Goal: Use online tool/utility: Utilize a website feature to perform a specific function

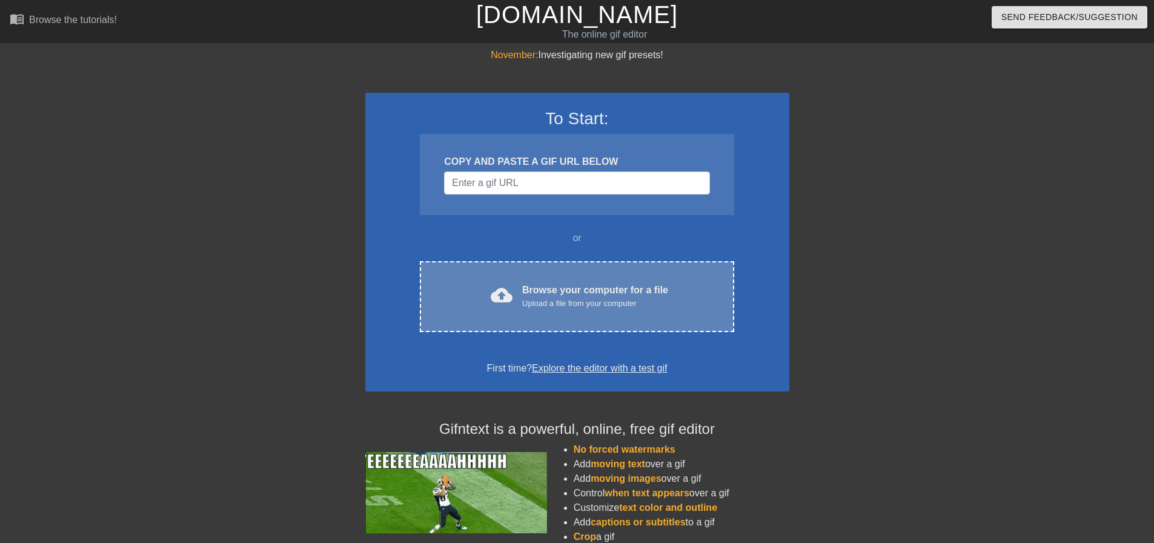
click at [564, 284] on div "Browse your computer for a file Upload a file from your computer" at bounding box center [595, 296] width 146 height 27
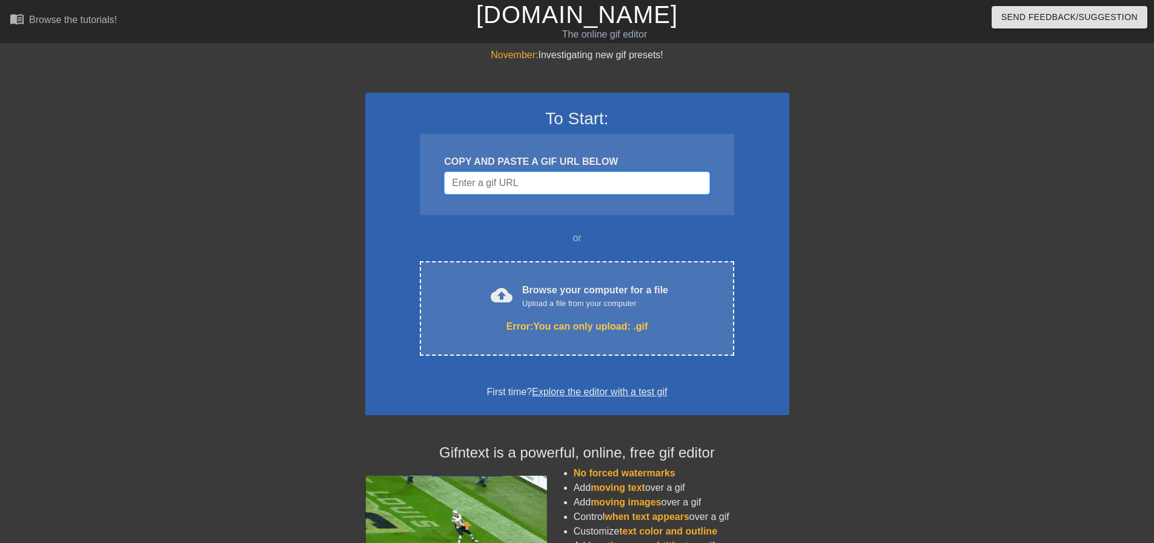
click at [564, 175] on input "Username" at bounding box center [576, 182] width 265 height 23
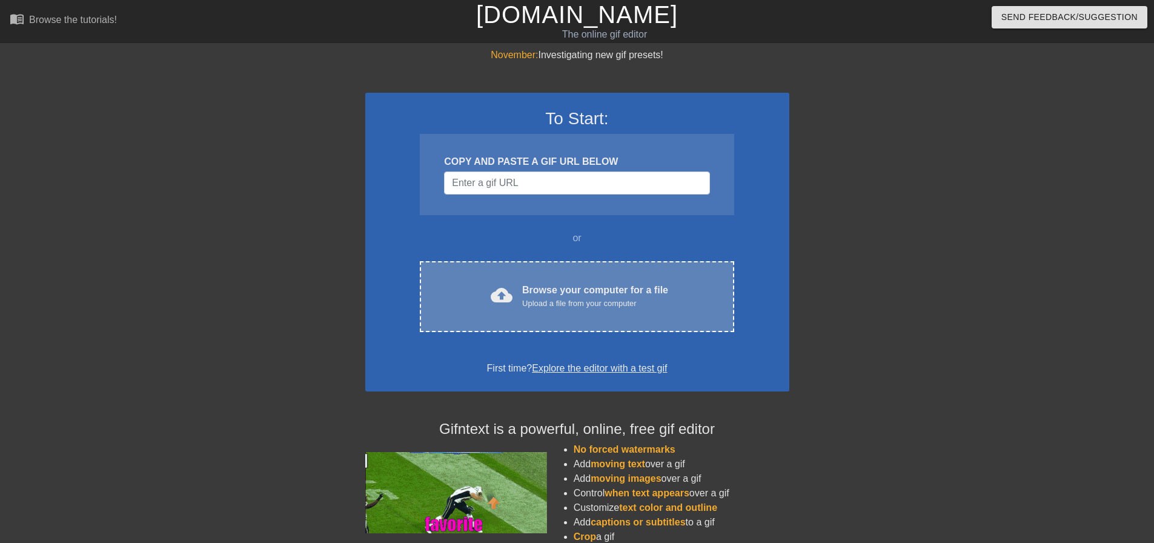
click at [576, 267] on div "cloud_upload Browse your computer for a file Upload a file from your computer C…" at bounding box center [577, 296] width 314 height 71
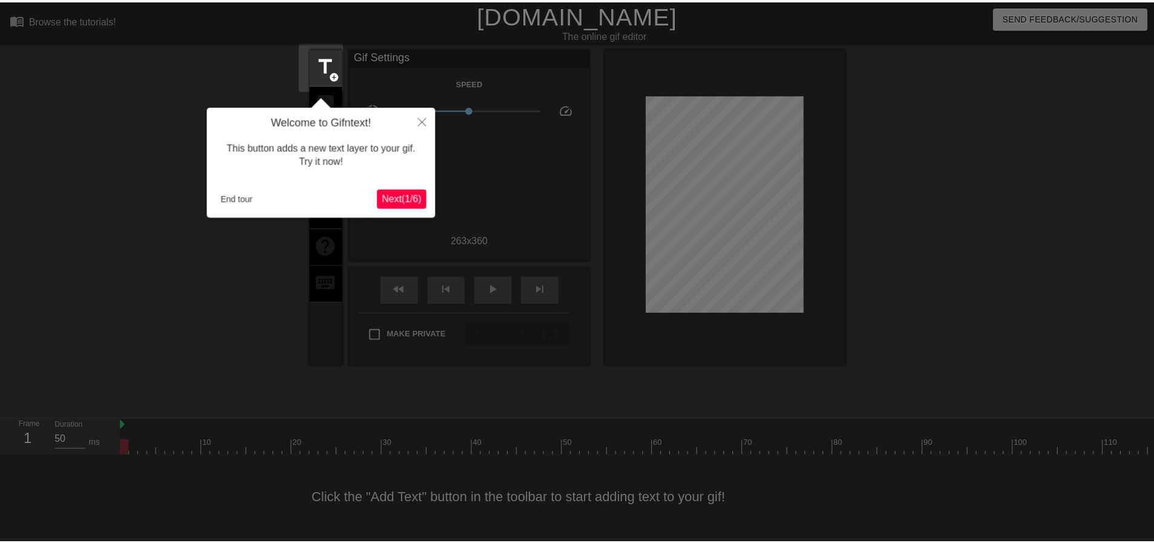
scroll to position [6, 0]
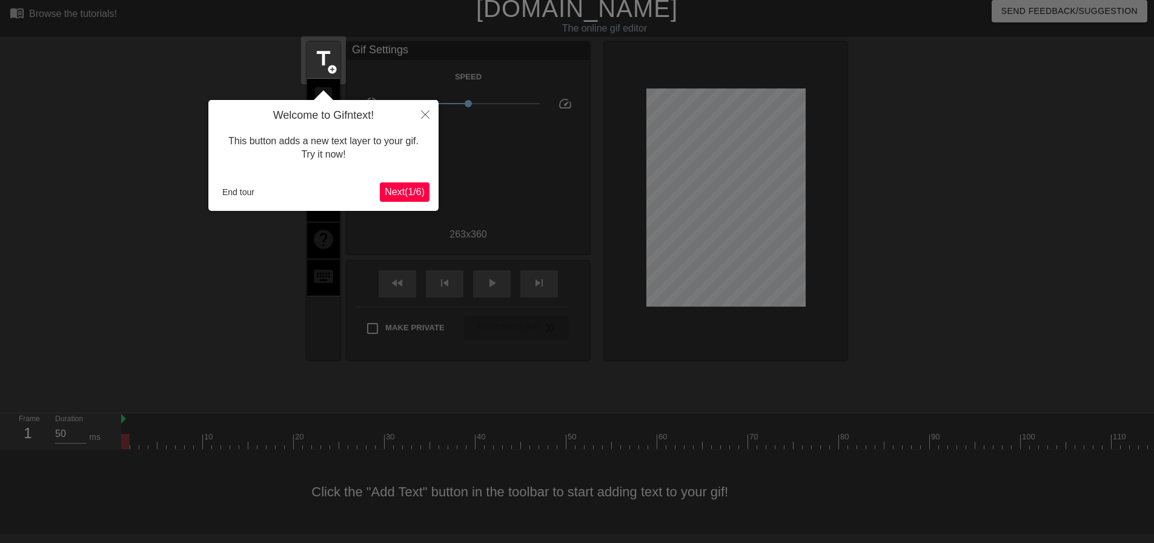
click at [397, 192] on span "Next ( 1 / 6 )" at bounding box center [405, 192] width 40 height 10
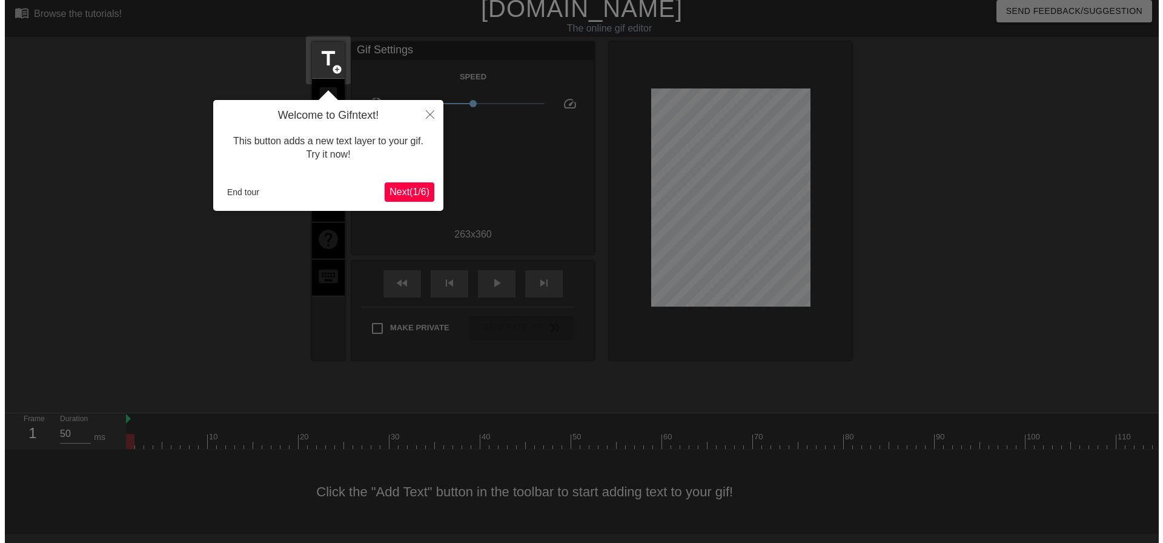
scroll to position [0, 0]
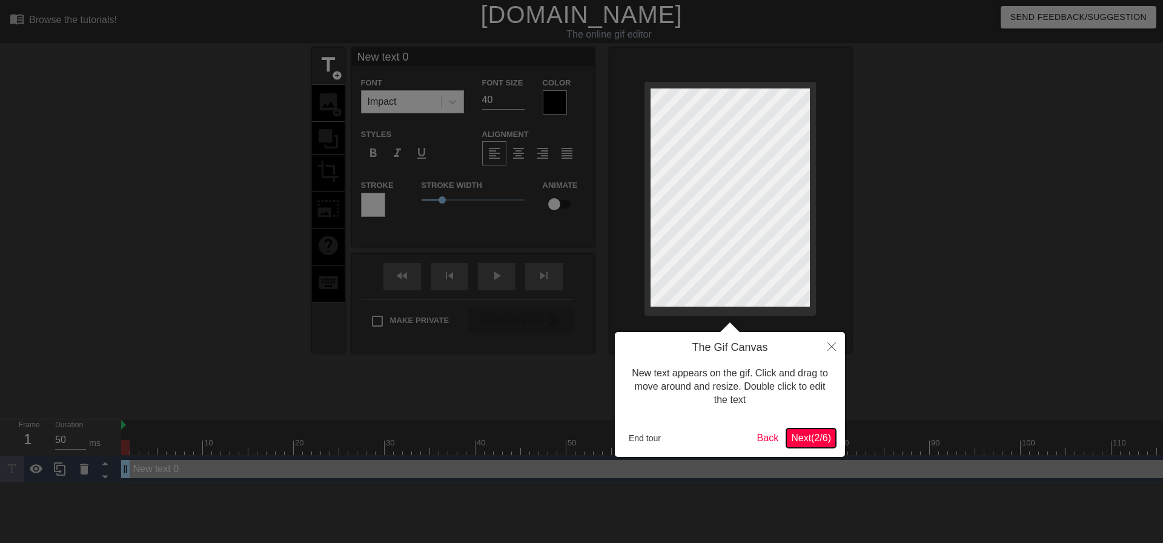
click at [791, 436] on span "Next ( 2 / 6 )" at bounding box center [811, 438] width 40 height 10
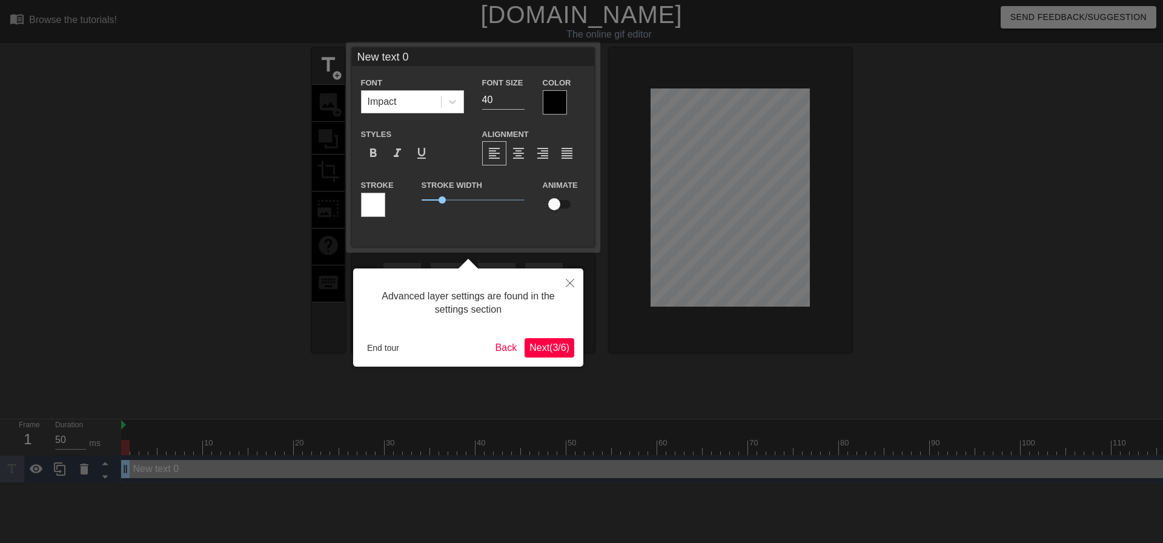
click at [555, 347] on span "Next ( 3 / 6 )" at bounding box center [550, 347] width 40 height 10
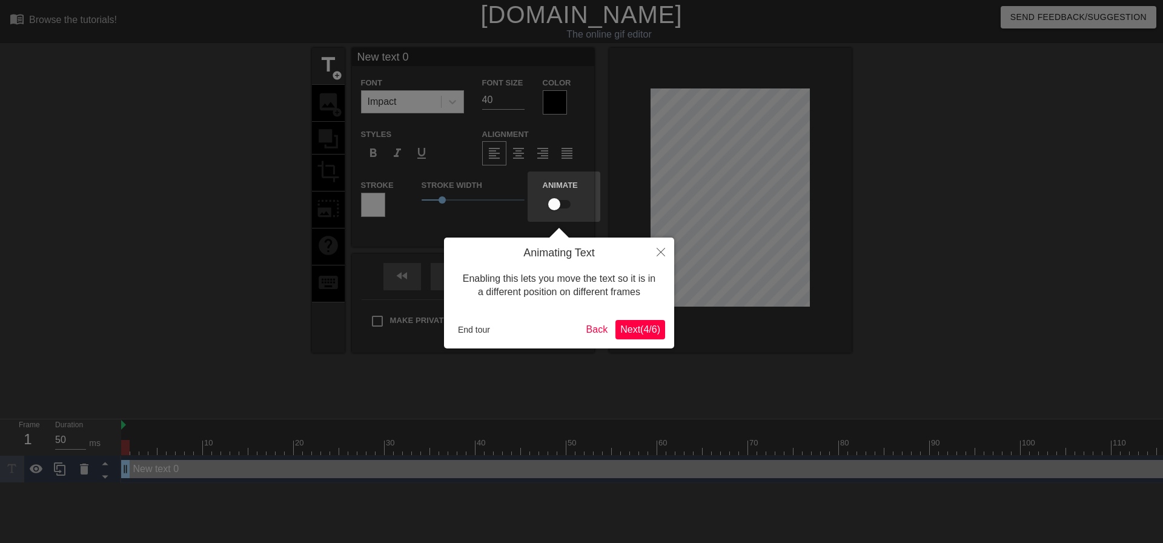
click at [638, 324] on span "Next ( 4 / 6 )" at bounding box center [640, 329] width 40 height 10
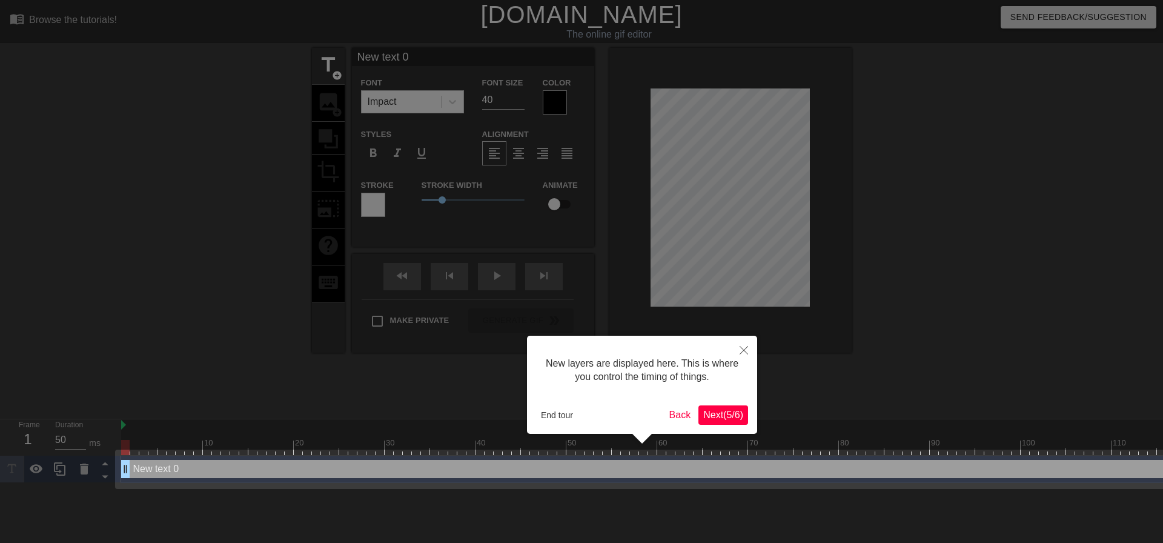
click at [705, 410] on span "Next ( 5 / 6 )" at bounding box center [723, 415] width 40 height 10
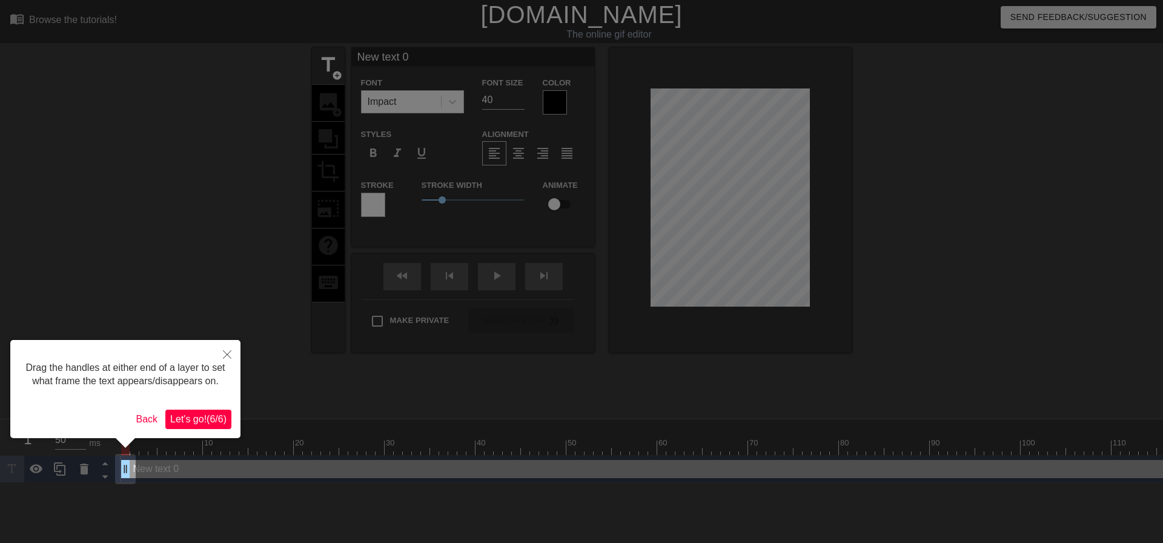
click at [201, 414] on span "Let's go! ( 6 / 6 )" at bounding box center [198, 419] width 56 height 10
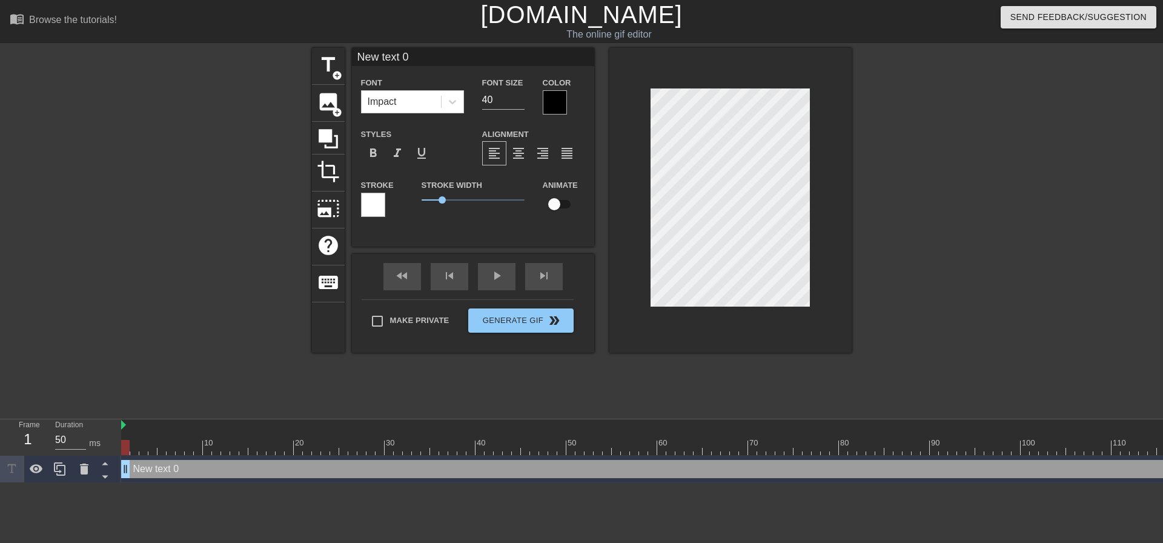
click at [433, 58] on input "New text 0" at bounding box center [473, 57] width 242 height 18
type input "Baja"
click at [457, 105] on icon at bounding box center [453, 102] width 12 height 12
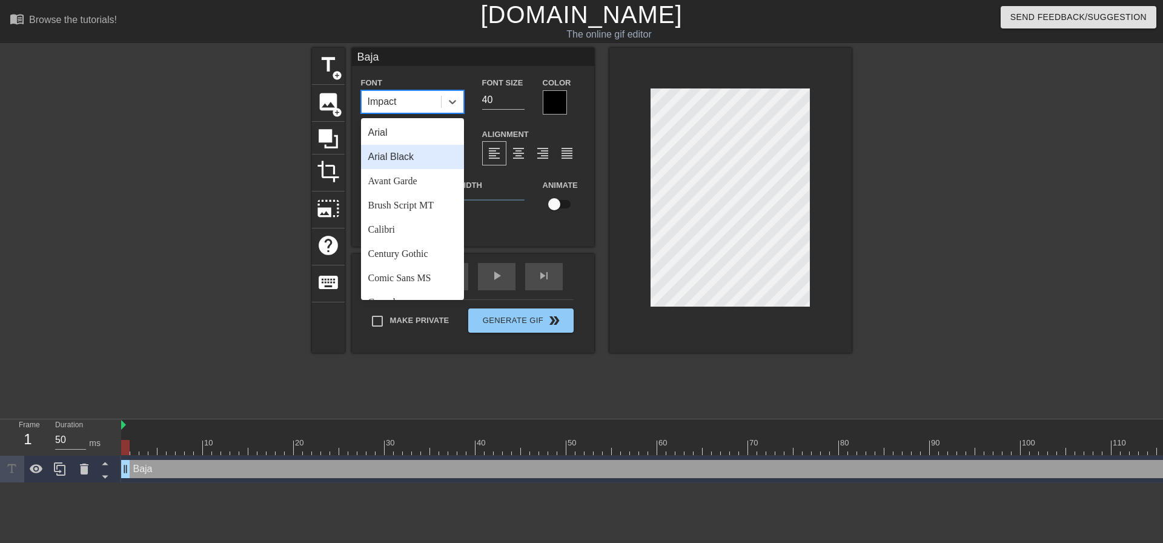
click at [431, 156] on div "Arial Black" at bounding box center [412, 157] width 103 height 24
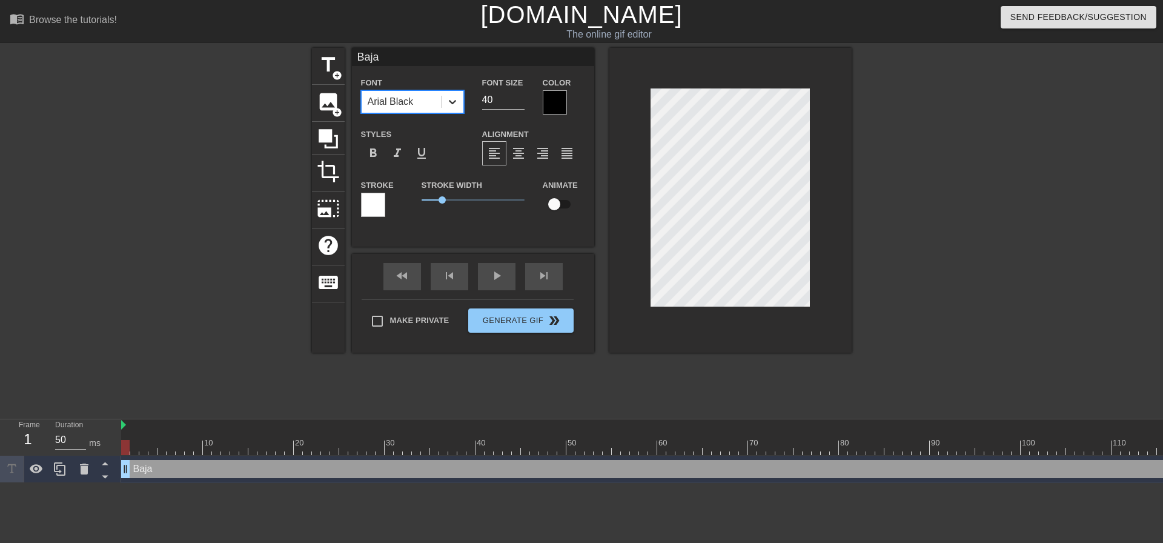
click at [457, 101] on div at bounding box center [453, 102] width 22 height 22
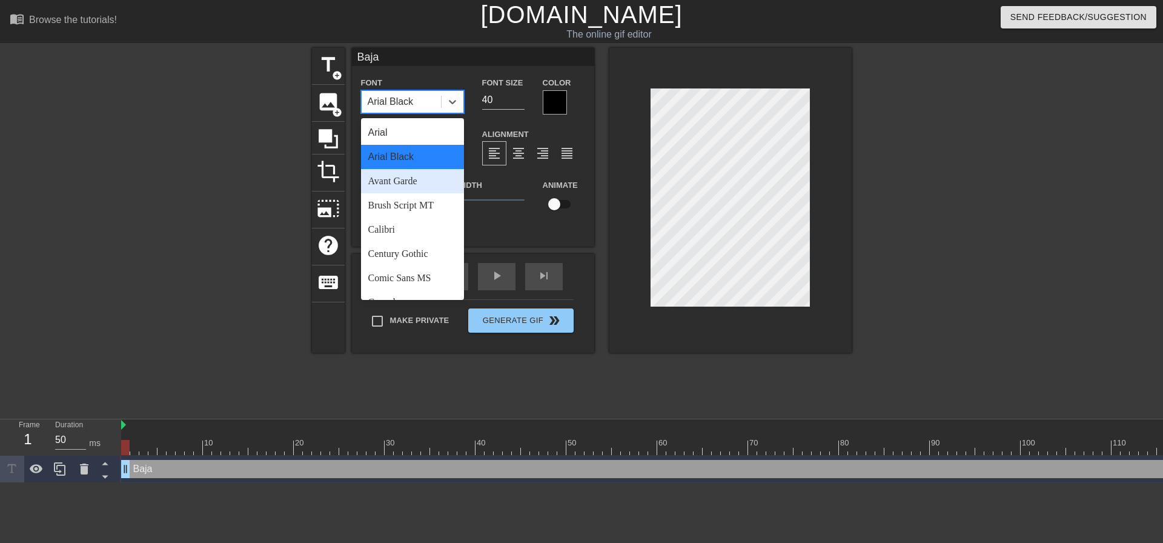
click at [416, 179] on div "Avant Garde" at bounding box center [412, 181] width 103 height 24
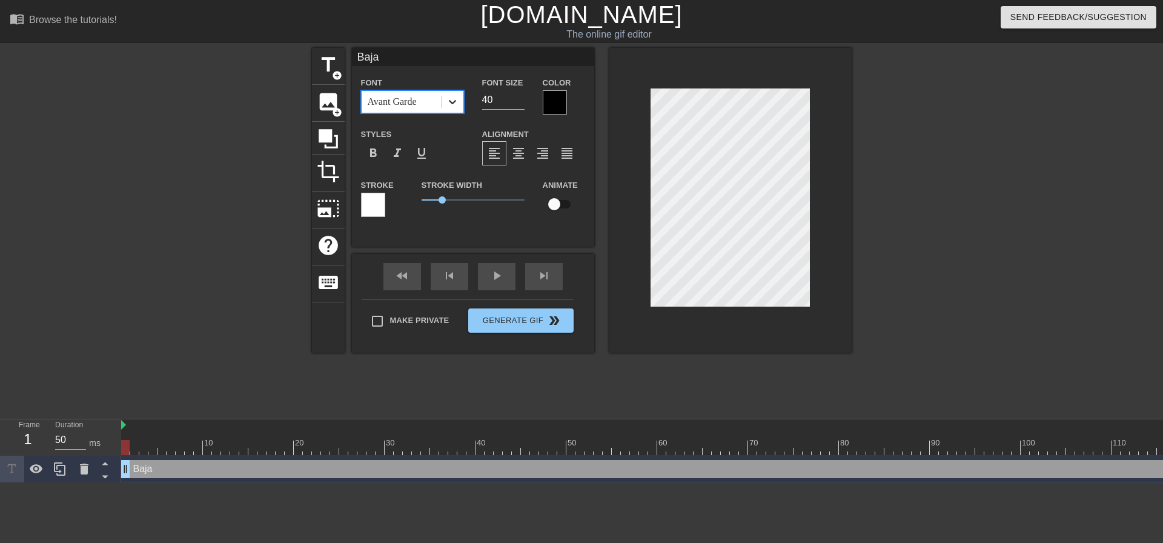
click at [451, 100] on icon at bounding box center [453, 102] width 12 height 12
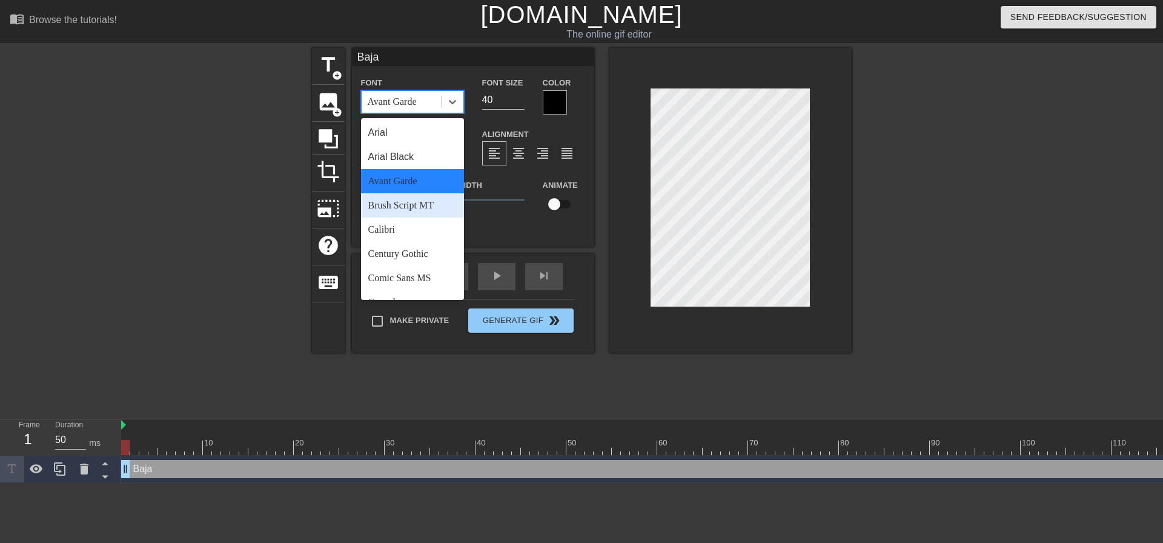
drag, startPoint x: 402, startPoint y: 199, endPoint x: 437, endPoint y: 135, distance: 73.2
click at [402, 198] on div "Brush Script MT" at bounding box center [412, 205] width 103 height 24
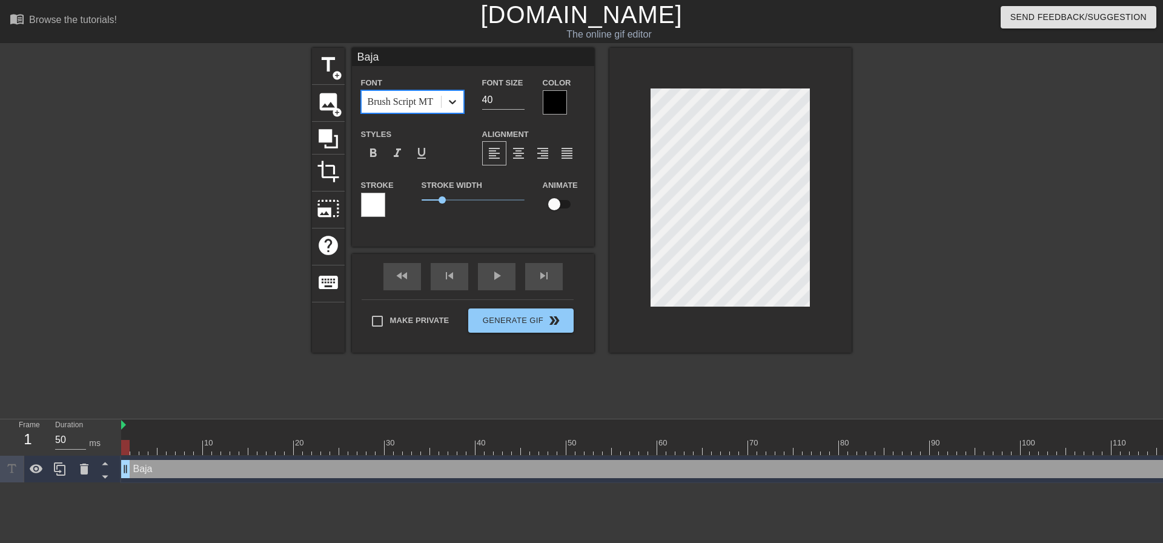
click at [454, 99] on icon at bounding box center [453, 102] width 12 height 12
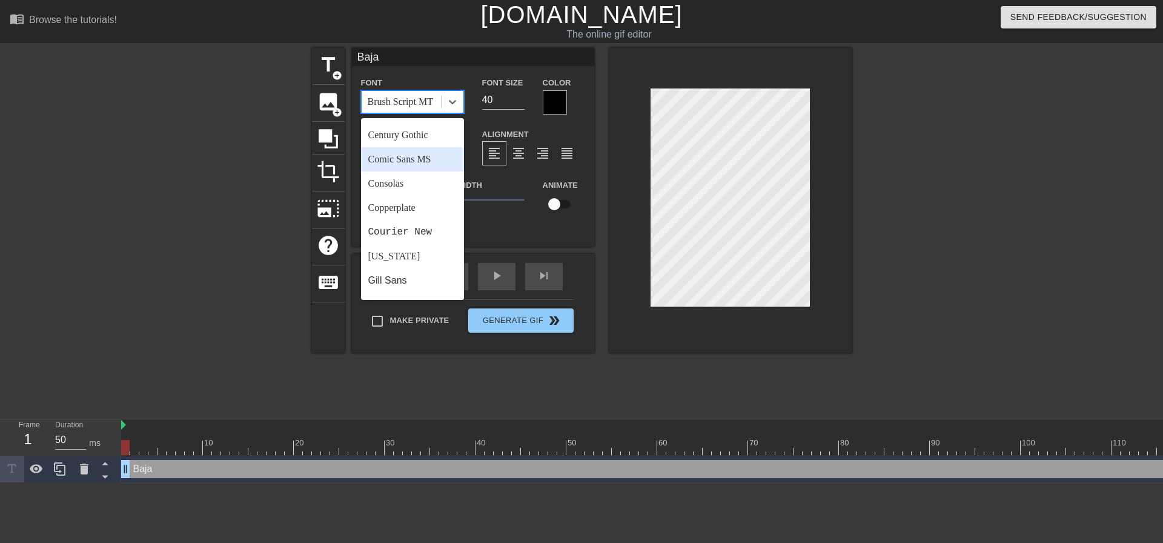
scroll to position [121, 0]
click at [400, 205] on div "Copperplate" at bounding box center [412, 205] width 103 height 24
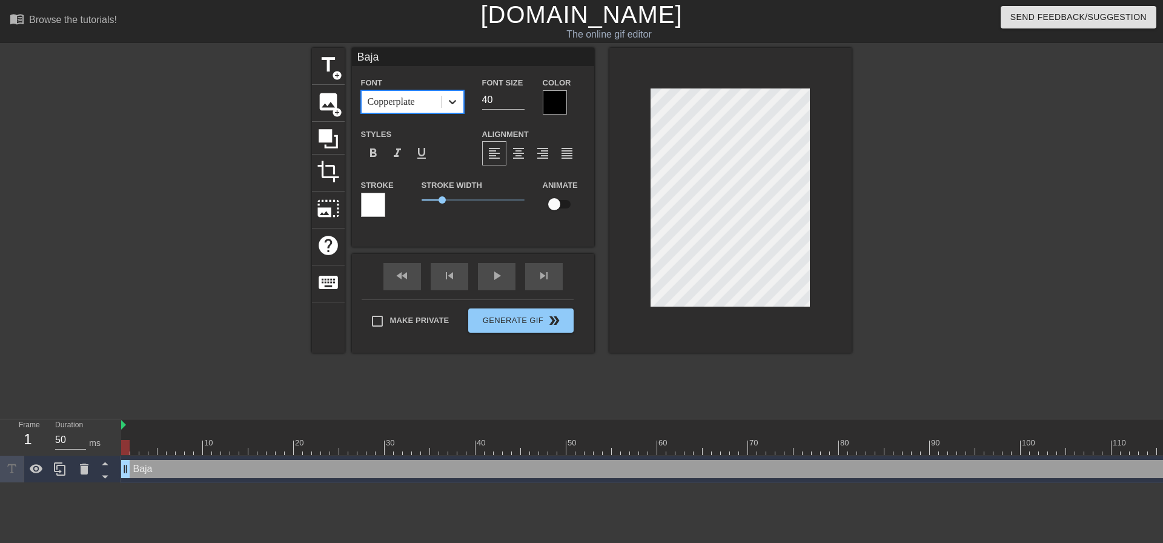
click at [459, 100] on div at bounding box center [453, 102] width 22 height 22
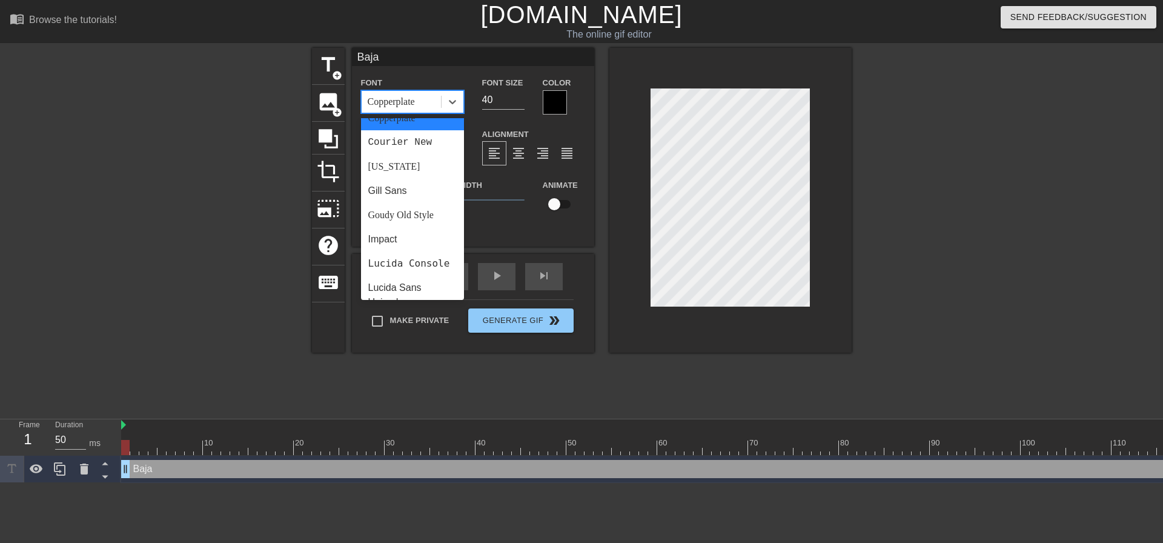
scroll to position [303, 0]
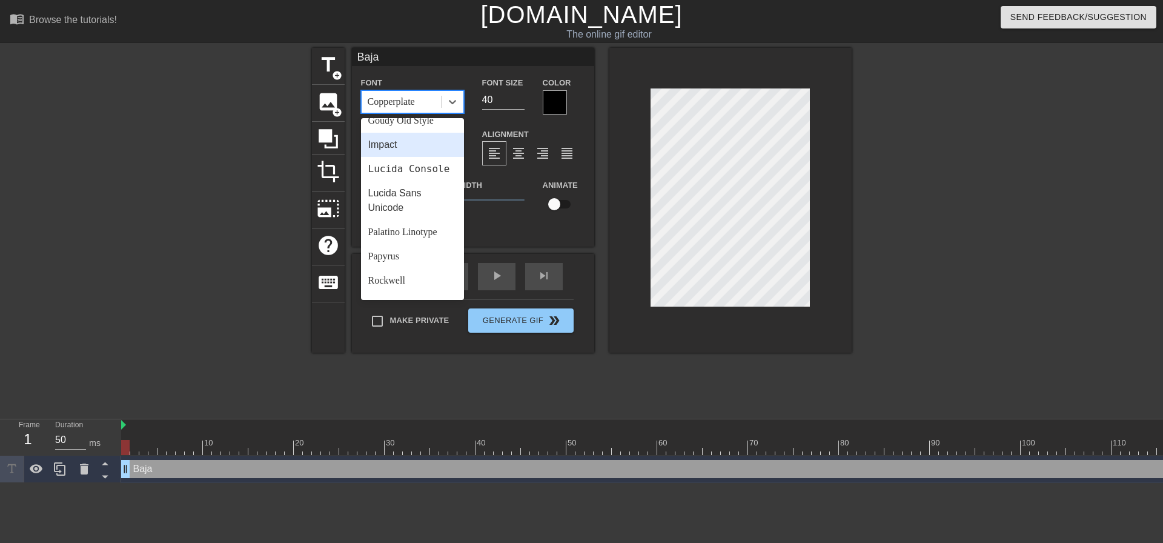
click at [407, 148] on div "Impact" at bounding box center [412, 145] width 103 height 24
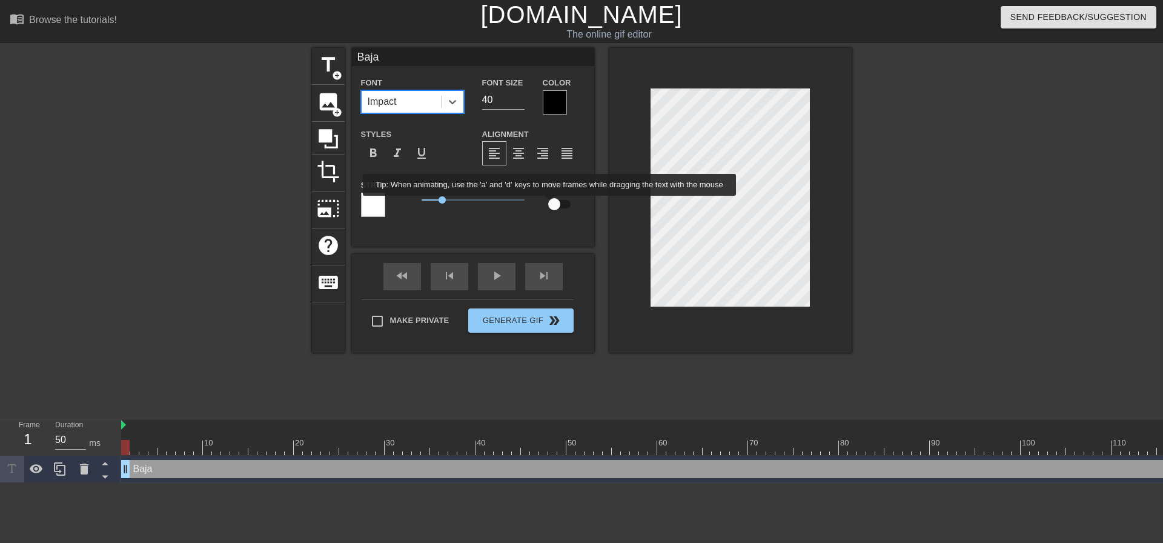
click at [553, 205] on input "checkbox" at bounding box center [554, 204] width 69 height 23
click at [565, 205] on input "checkbox" at bounding box center [565, 204] width 69 height 23
checkbox input "false"
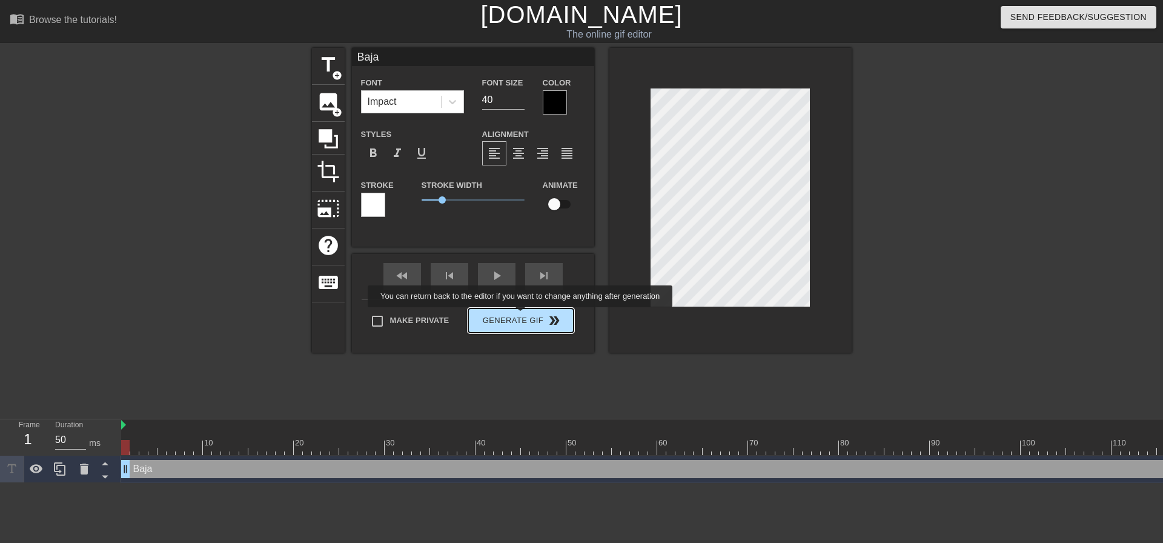
click at [522, 316] on div "Make Private Generate Gif double_arrow" at bounding box center [468, 323] width 212 height 48
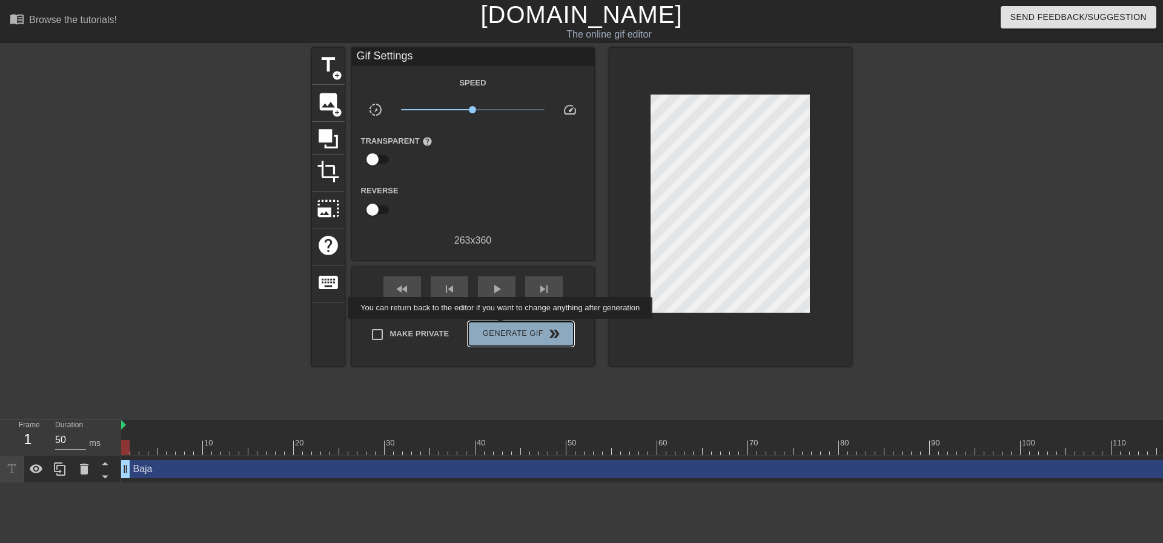
click at [502, 327] on span "Generate Gif double_arrow" at bounding box center [520, 334] width 95 height 15
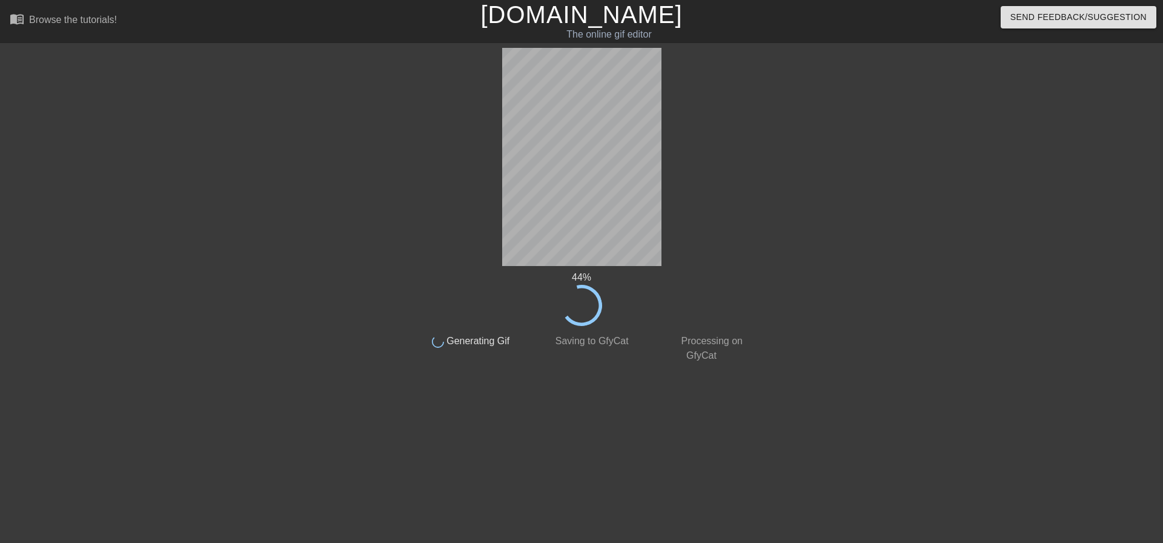
click at [885, 218] on div at bounding box center [858, 230] width 182 height 364
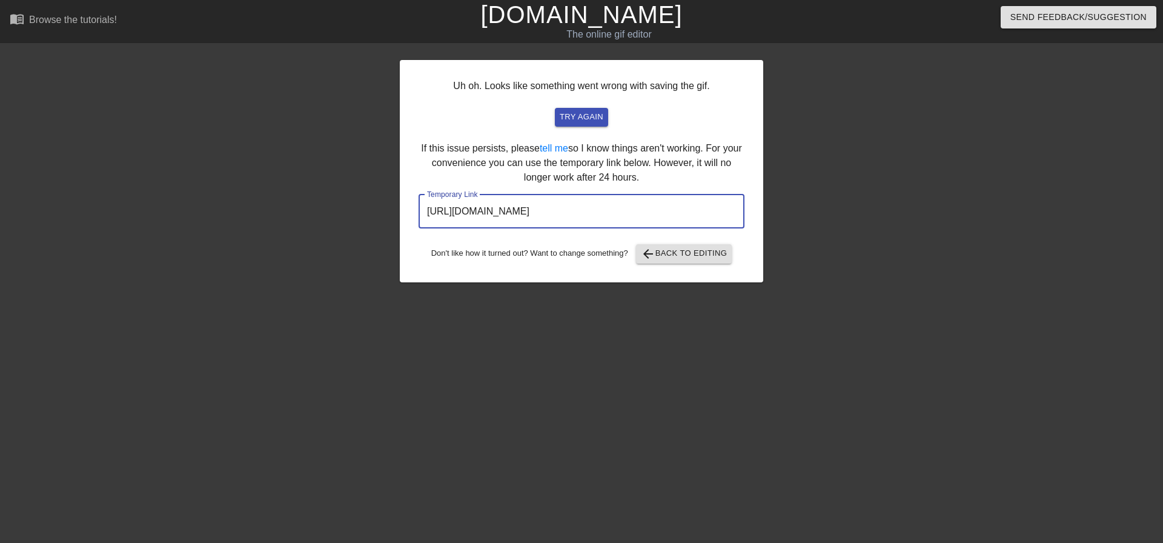
drag, startPoint x: 354, startPoint y: 147, endPoint x: 281, endPoint y: 141, distance: 73.0
click at [281, 141] on div "Uh oh. Looks like something went wrong with saving the gif. try again If this i…" at bounding box center [581, 230] width 1163 height 364
drag, startPoint x: 698, startPoint y: 241, endPoint x: 687, endPoint y: 256, distance: 19.2
click at [691, 250] on div "Uh oh. Looks like something went wrong with saving the gif. try again If this i…" at bounding box center [582, 171] width 364 height 222
click at [699, 250] on span "arrow_back Back to Editing" at bounding box center [684, 254] width 87 height 15
